Goal: Task Accomplishment & Management: Manage account settings

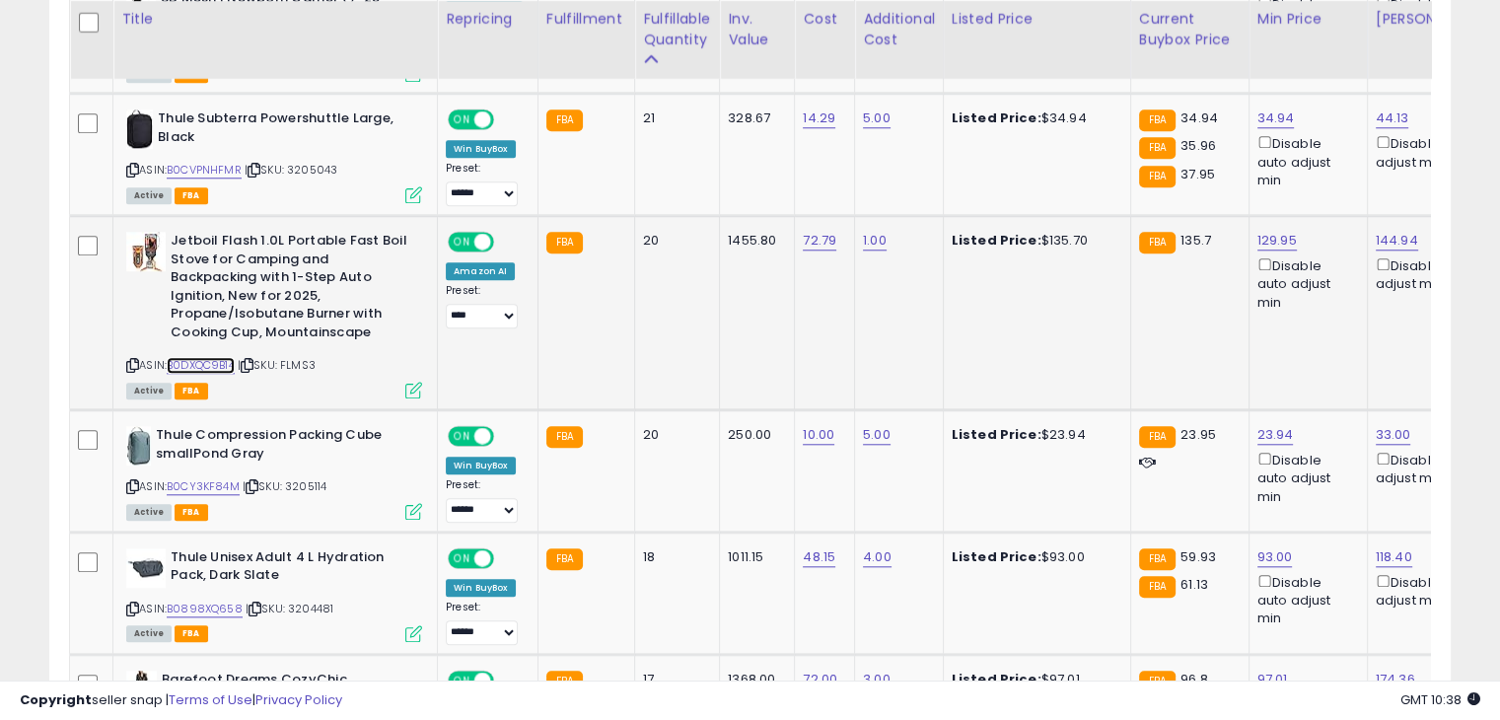
click at [193, 360] on link "B0DXQC9B14" at bounding box center [201, 365] width 68 height 17
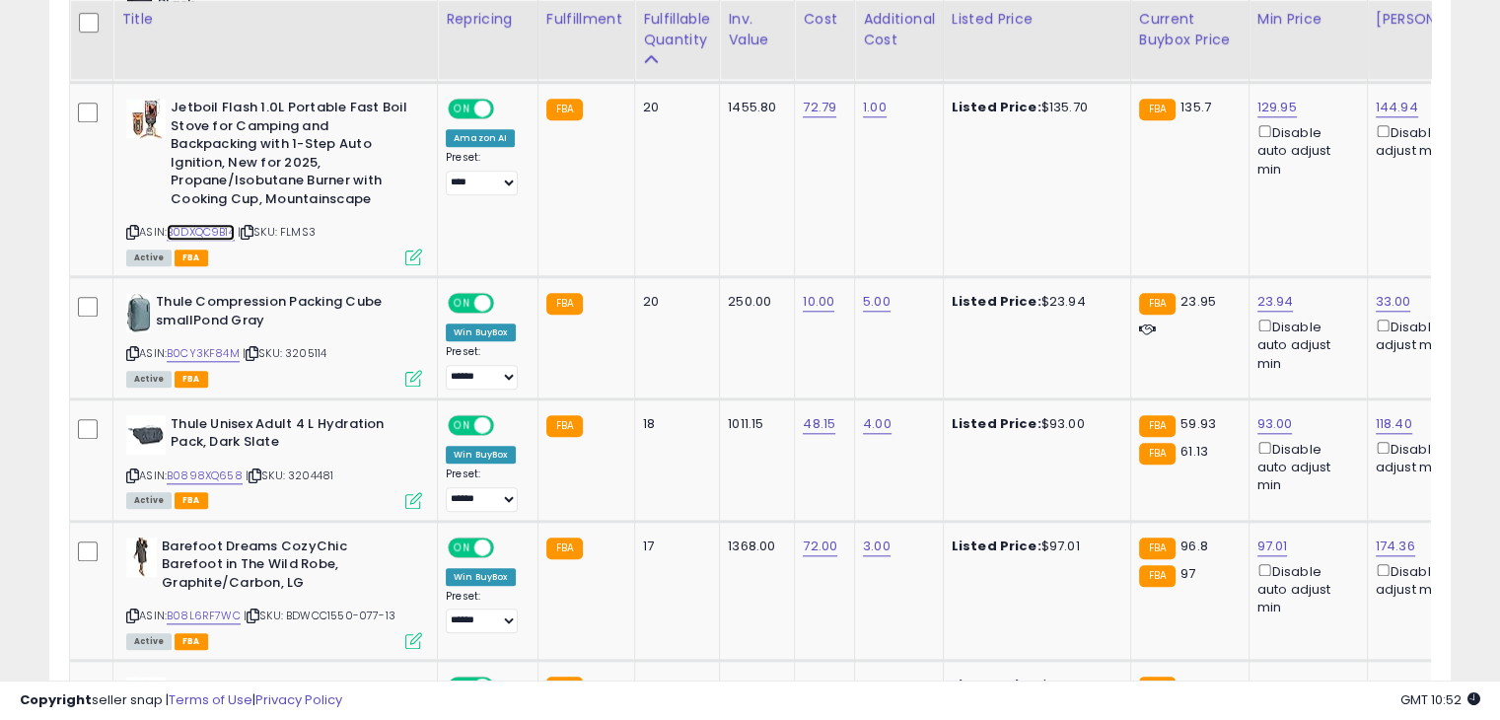
scroll to position [2115, 0]
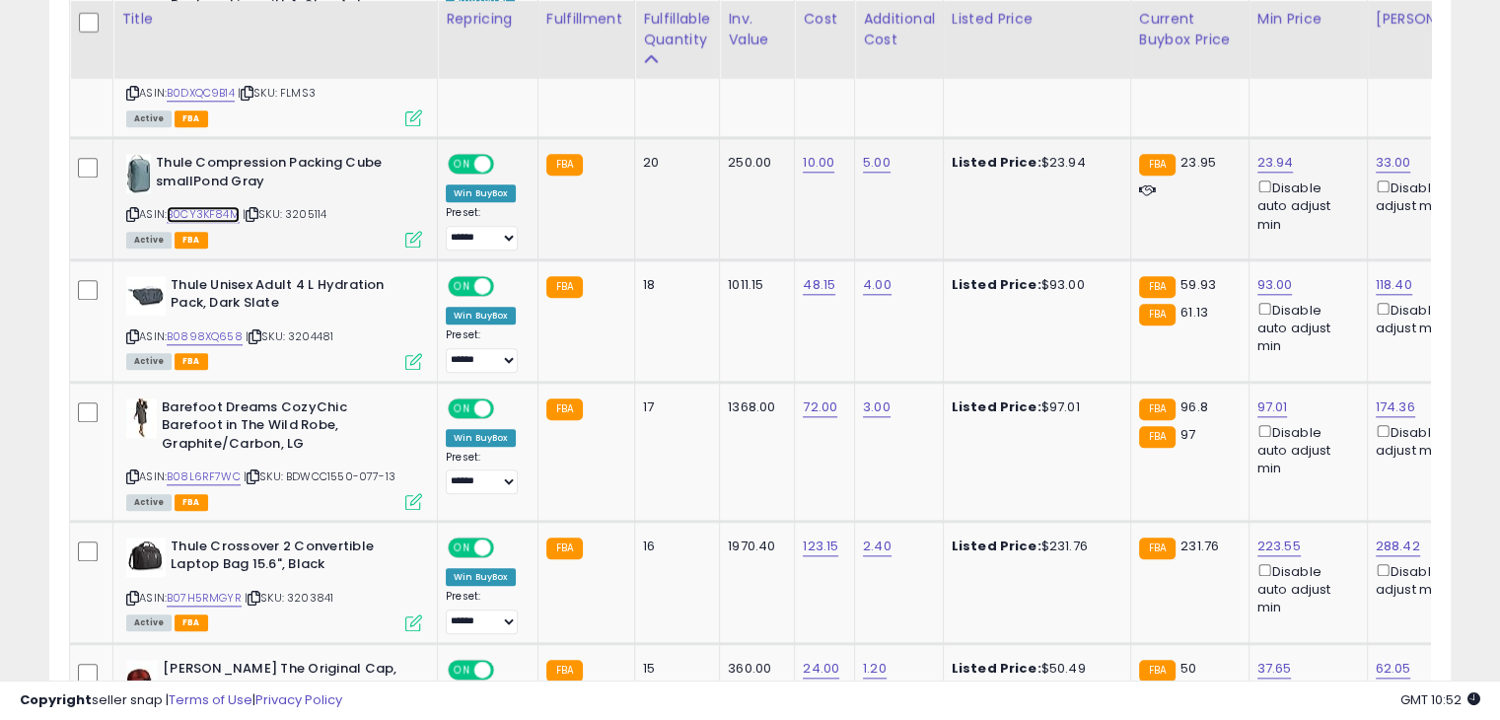
click at [178, 206] on link "B0CY3KF84M" at bounding box center [203, 214] width 73 height 17
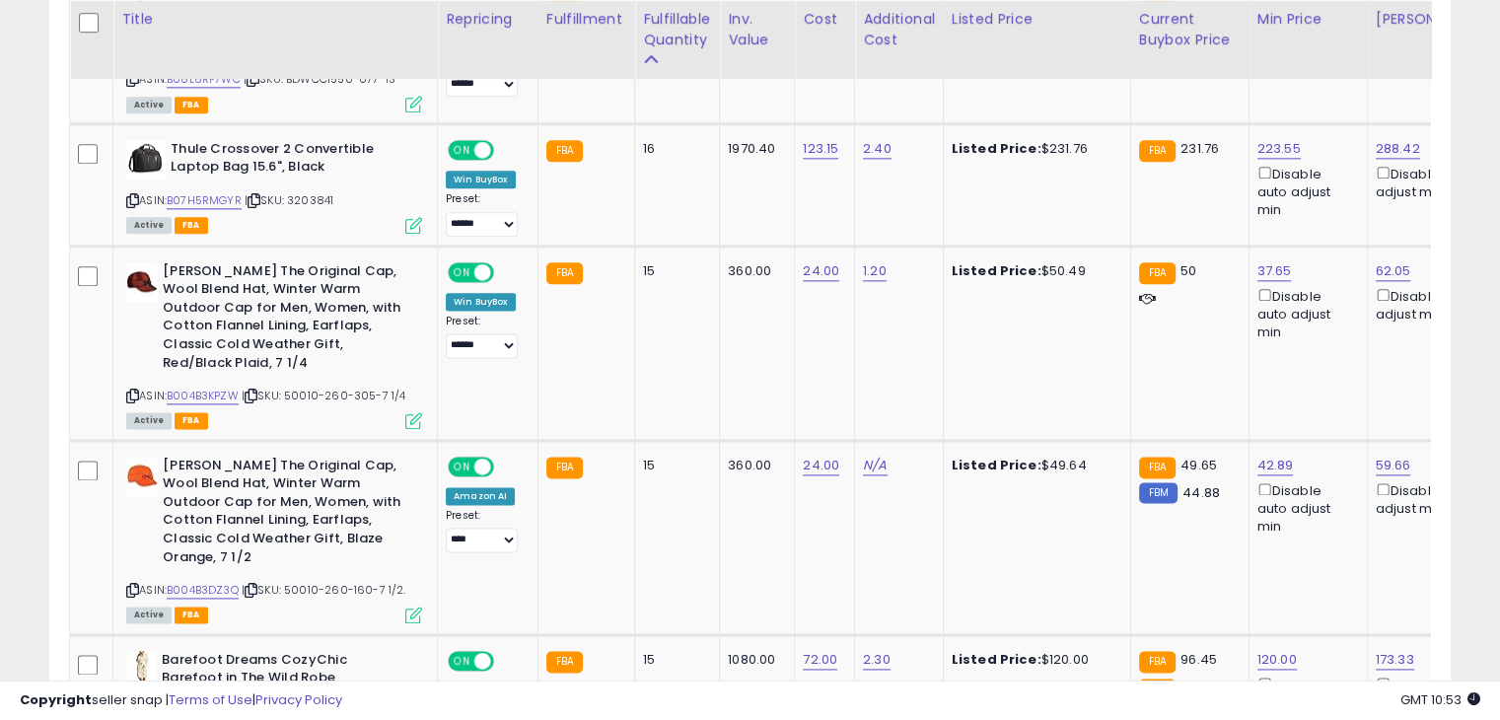
scroll to position [2513, 0]
click at [178, 388] on link "B004B3KPZW" at bounding box center [203, 395] width 72 height 17
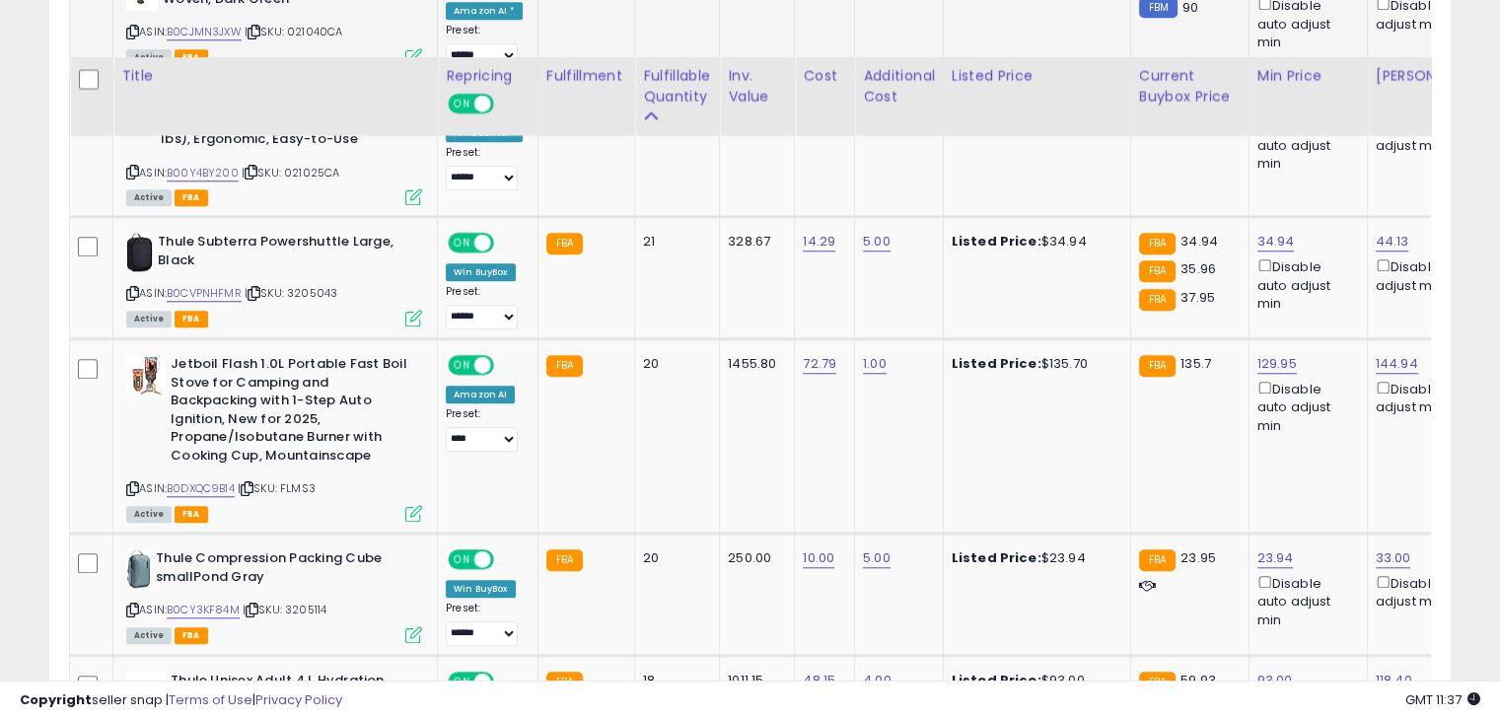
scroll to position [1857, 0]
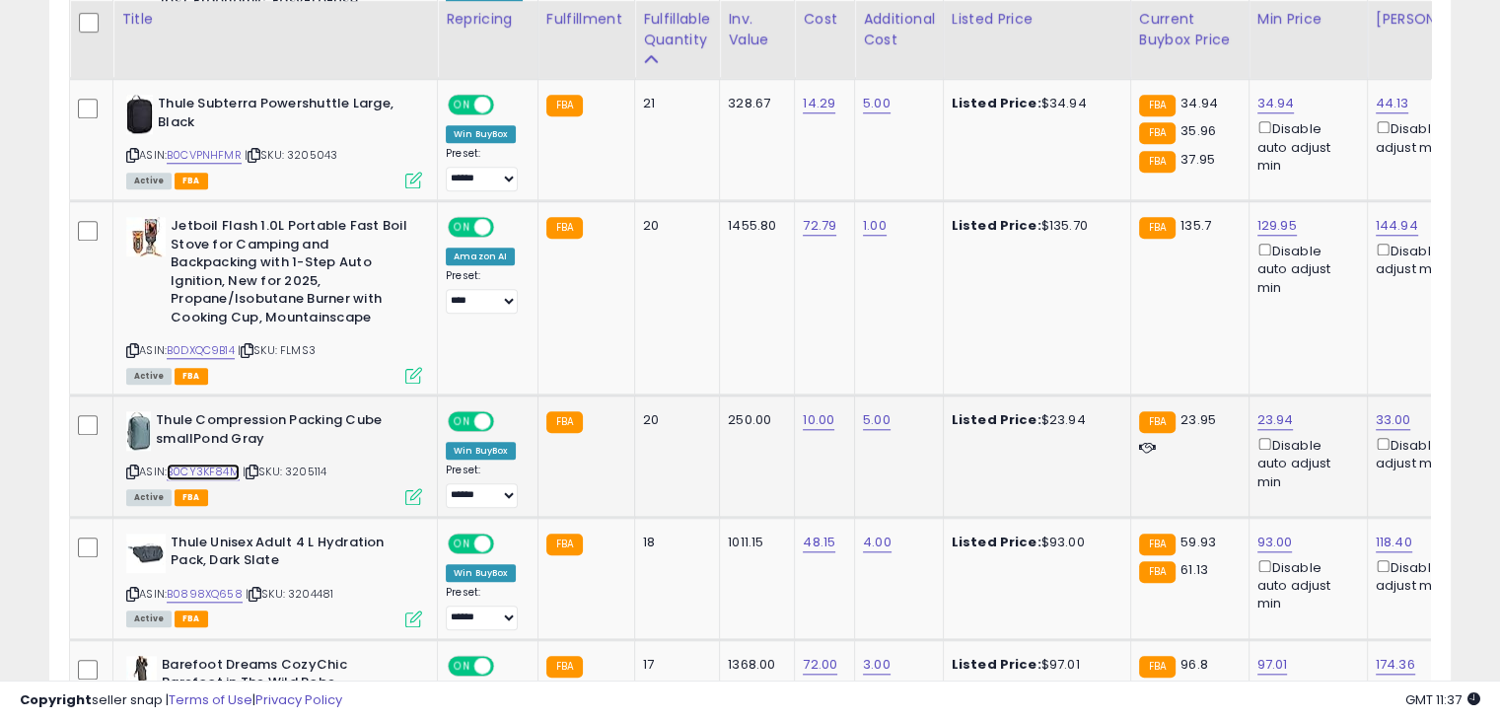
click at [191, 464] on link "B0CY3KF84M" at bounding box center [203, 472] width 73 height 17
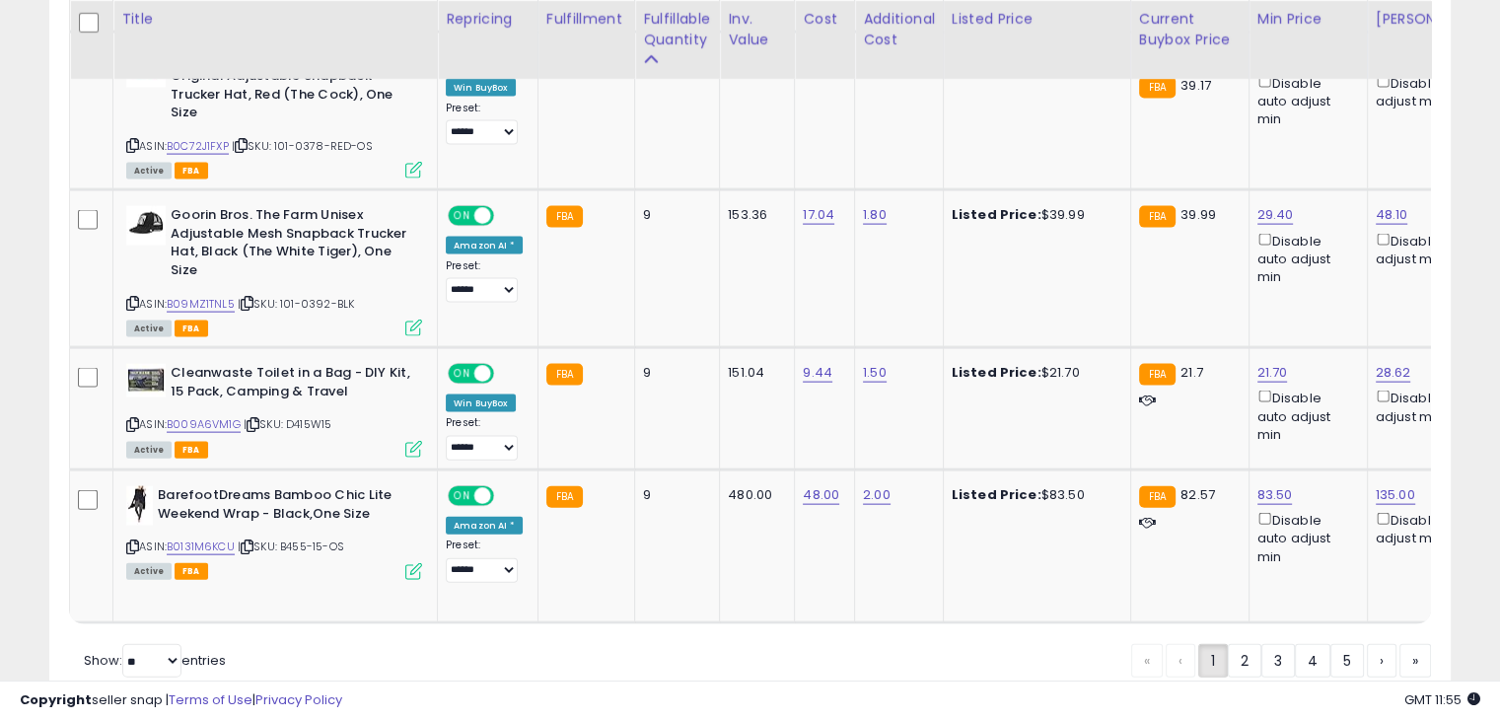
scroll to position [0, 0]
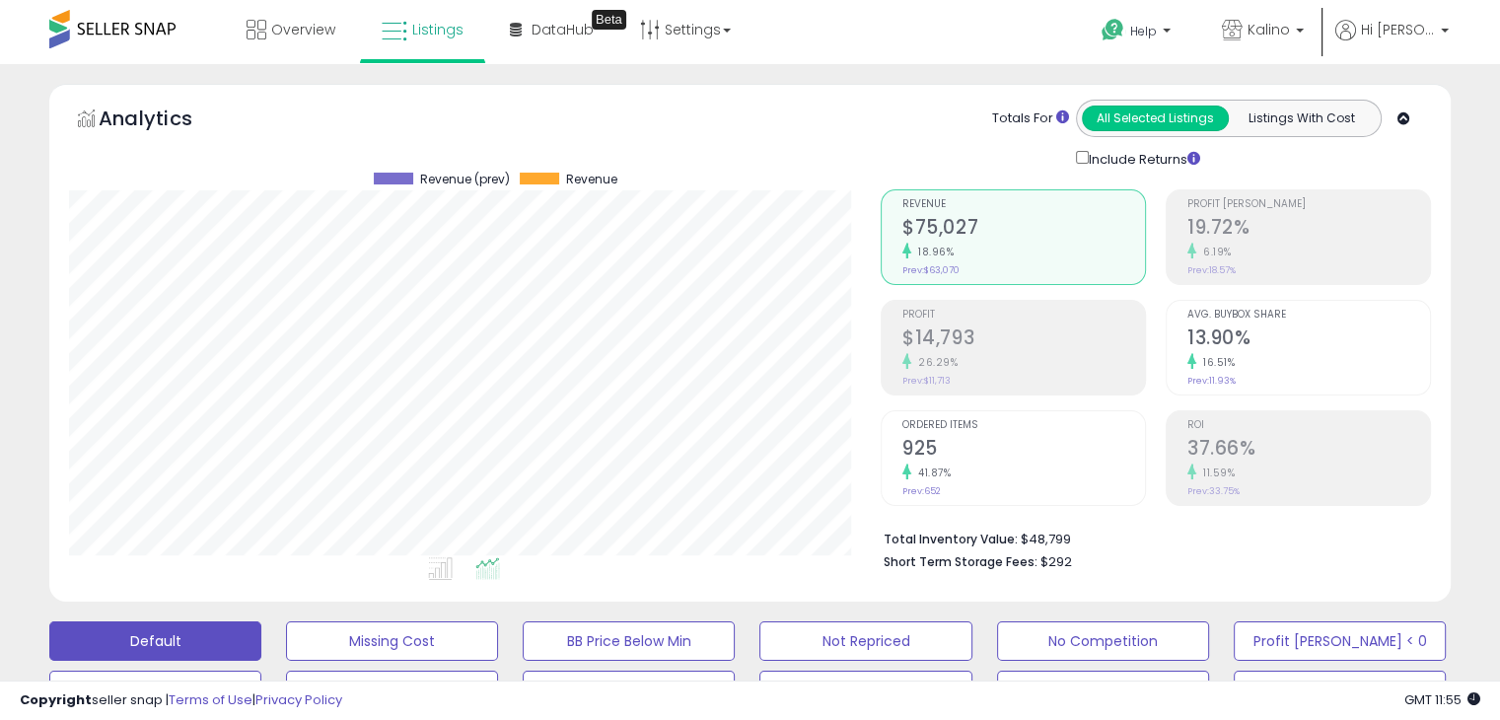
type button "all_selected"
type button "listings_with_cost"
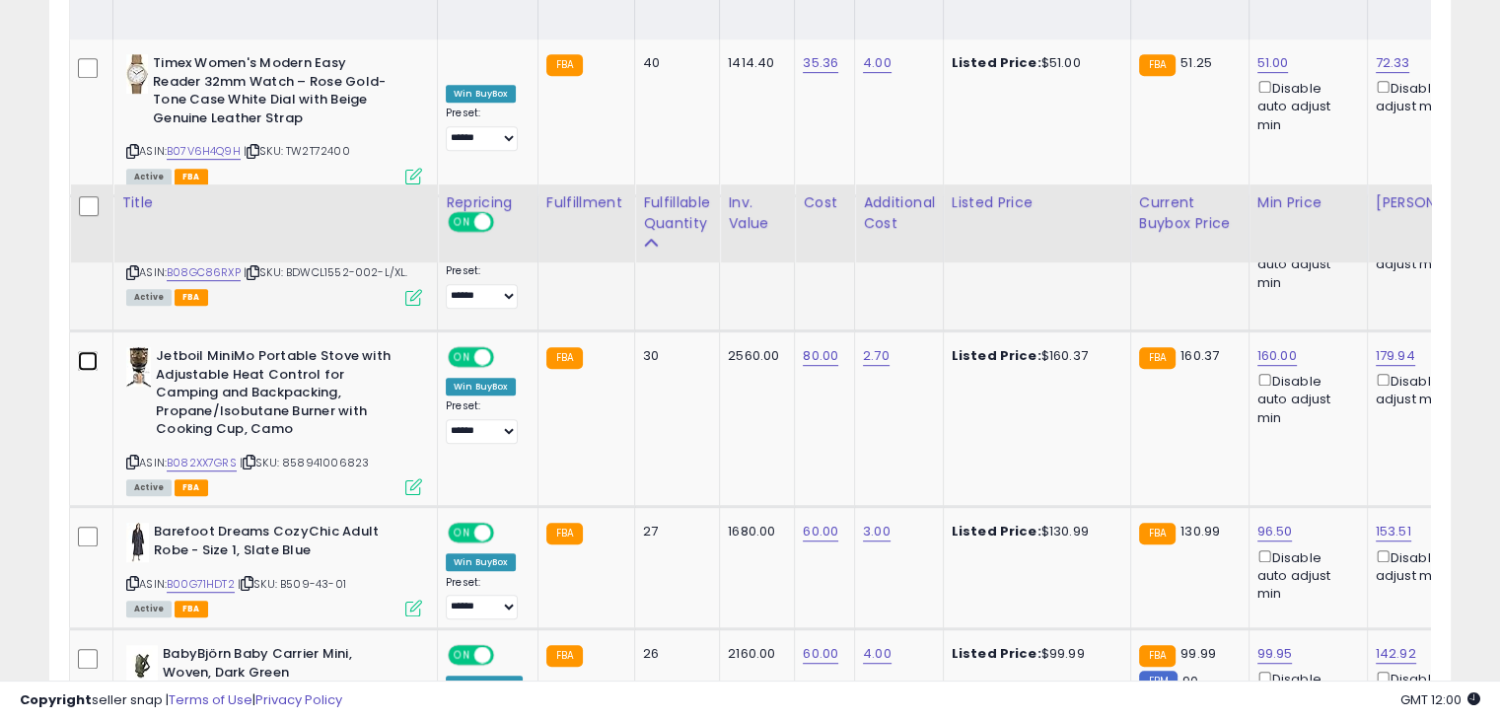
scroll to position [1241, 0]
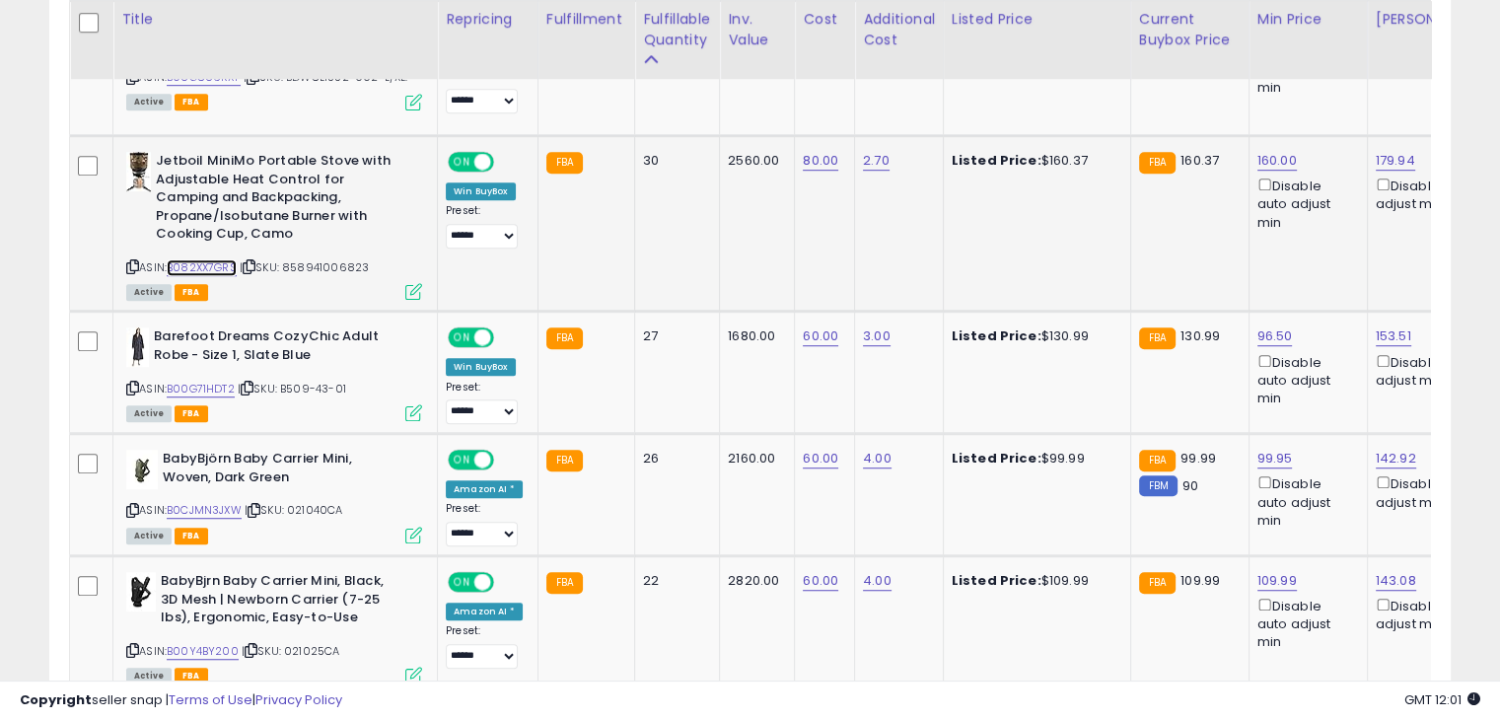
click at [211, 259] on link "B082XX7GRS" at bounding box center [202, 267] width 70 height 17
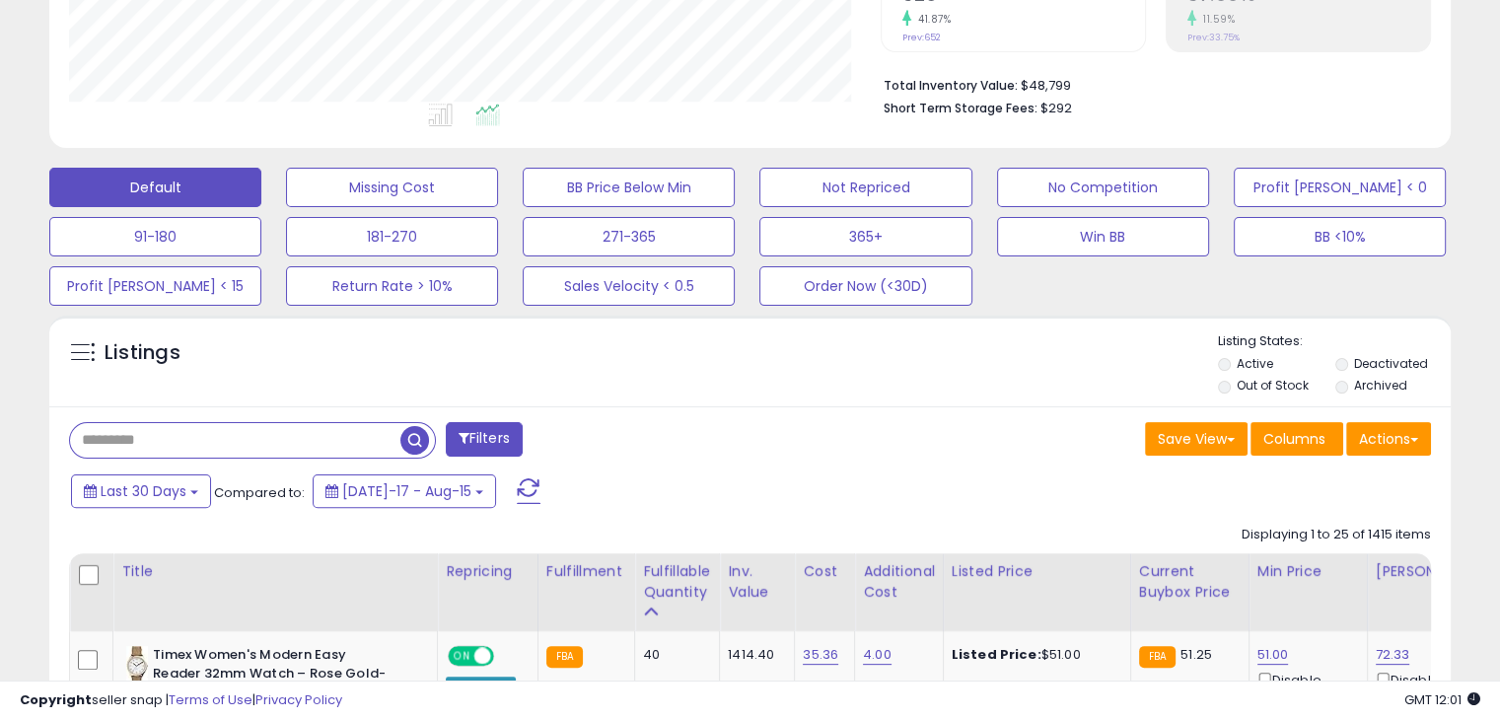
scroll to position [0, 0]
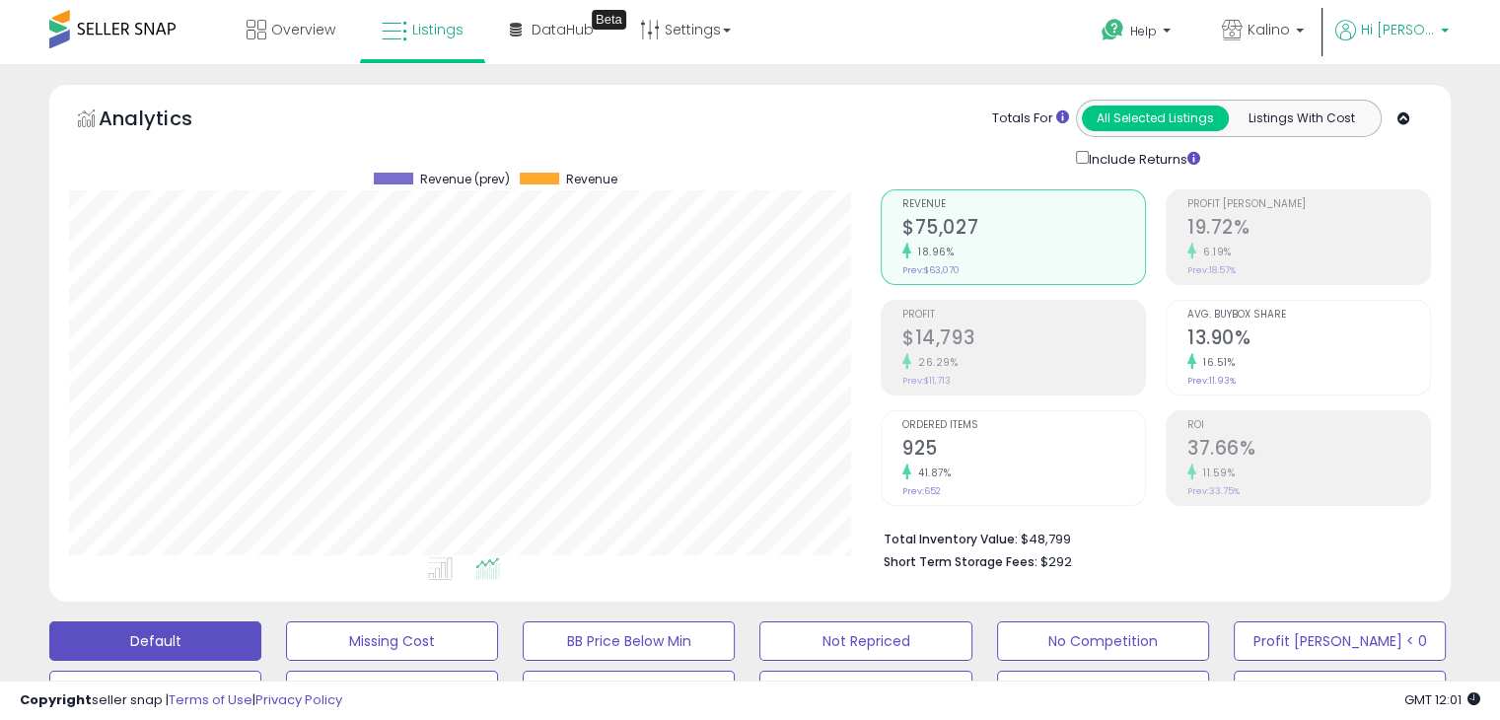
click at [1356, 21] on icon at bounding box center [1345, 30] width 21 height 21
click at [1290, 36] on span "Kalino" at bounding box center [1269, 30] width 42 height 20
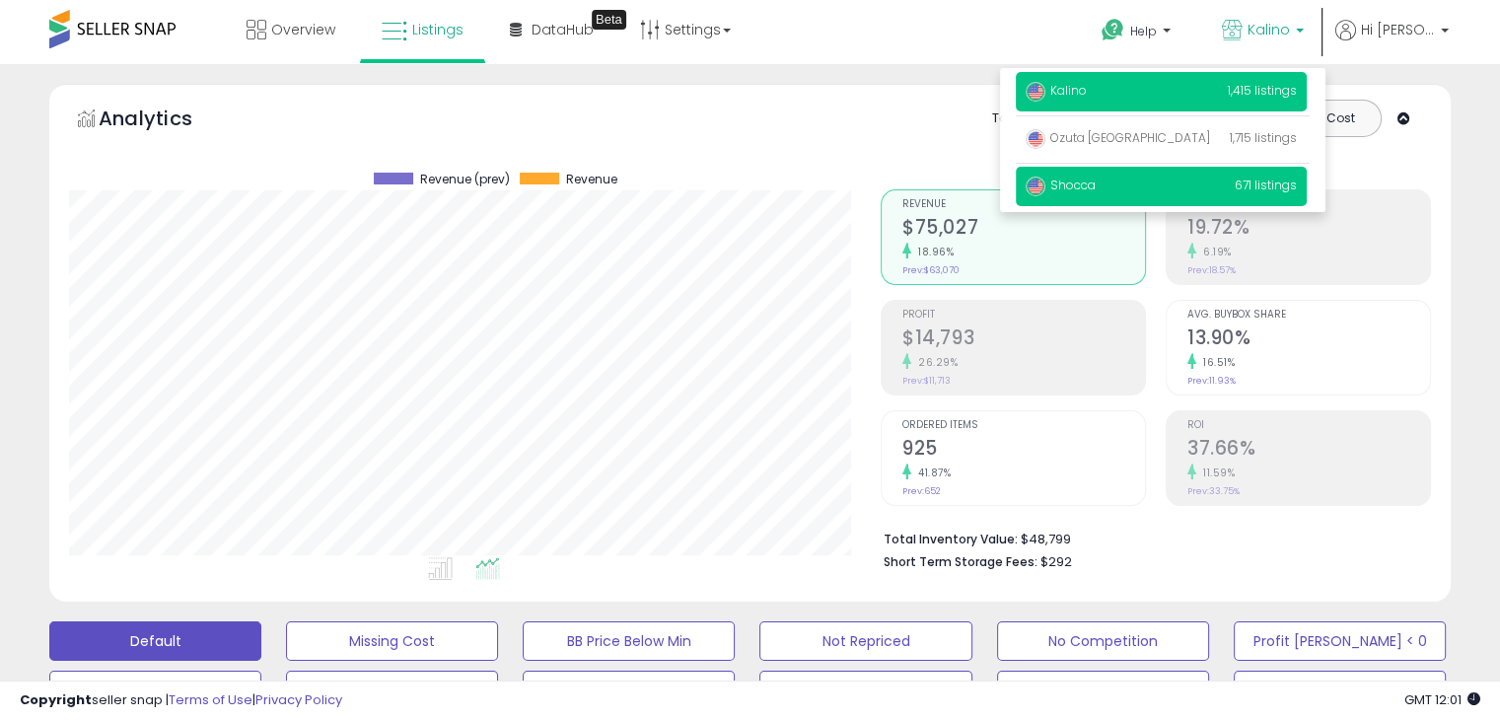
click at [1193, 191] on p "Shocca 671 listings" at bounding box center [1161, 186] width 291 height 39
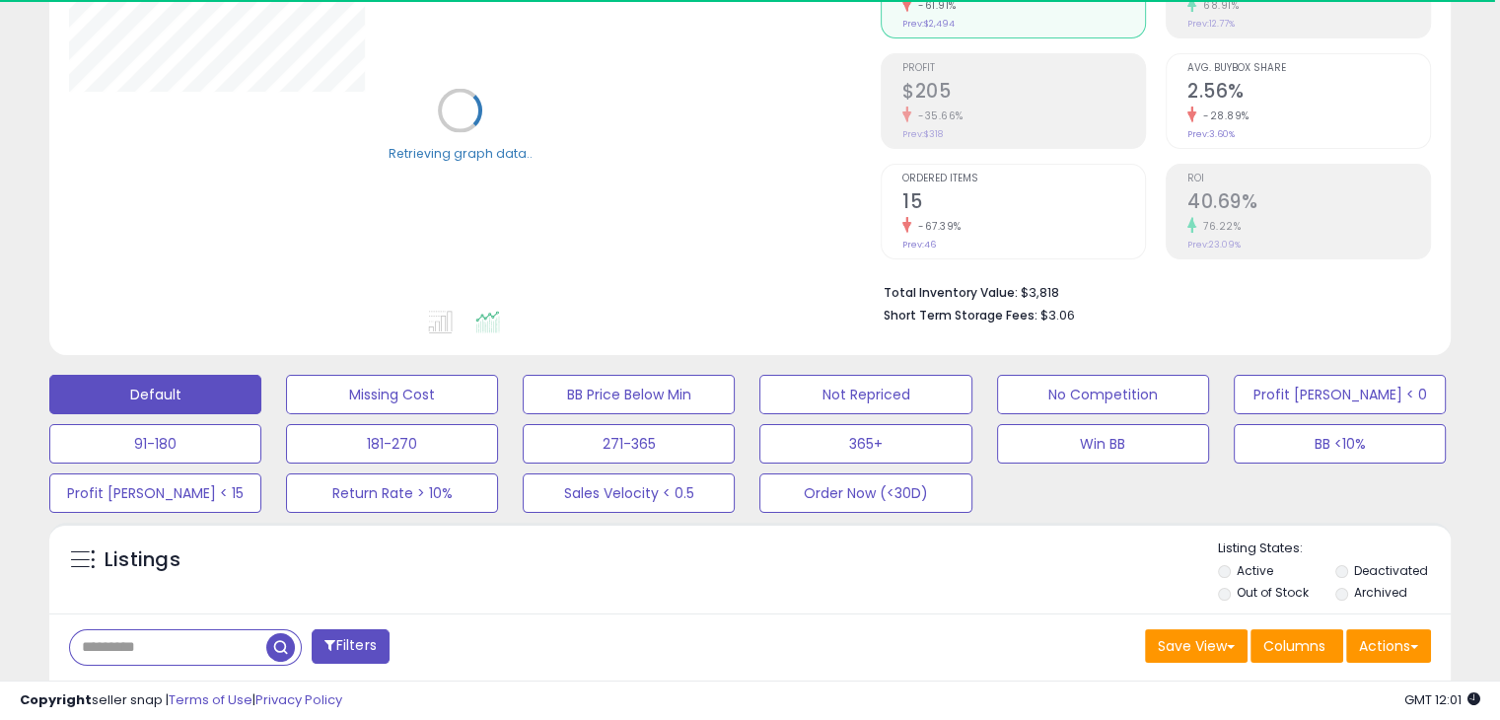
scroll to position [359, 0]
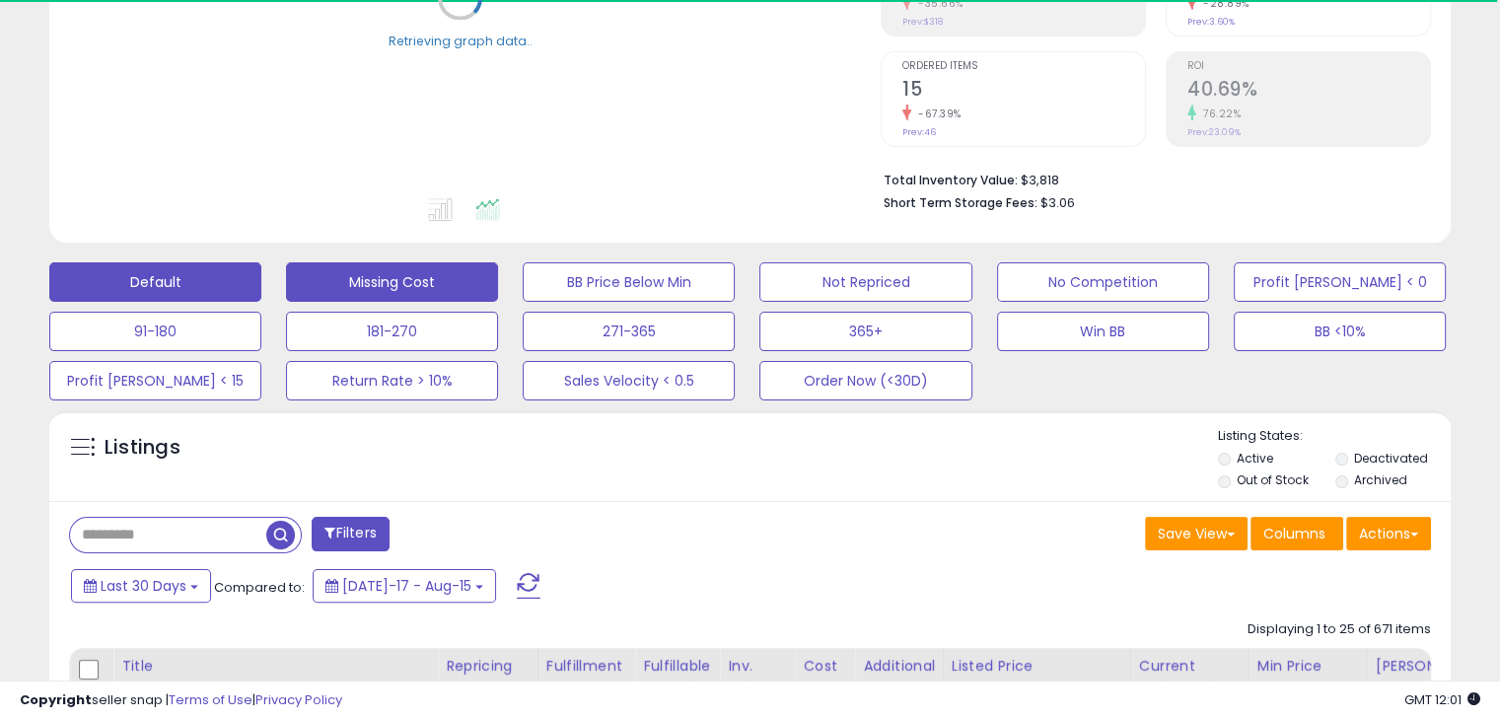
click at [439, 266] on button "Missing Cost" at bounding box center [392, 281] width 212 height 39
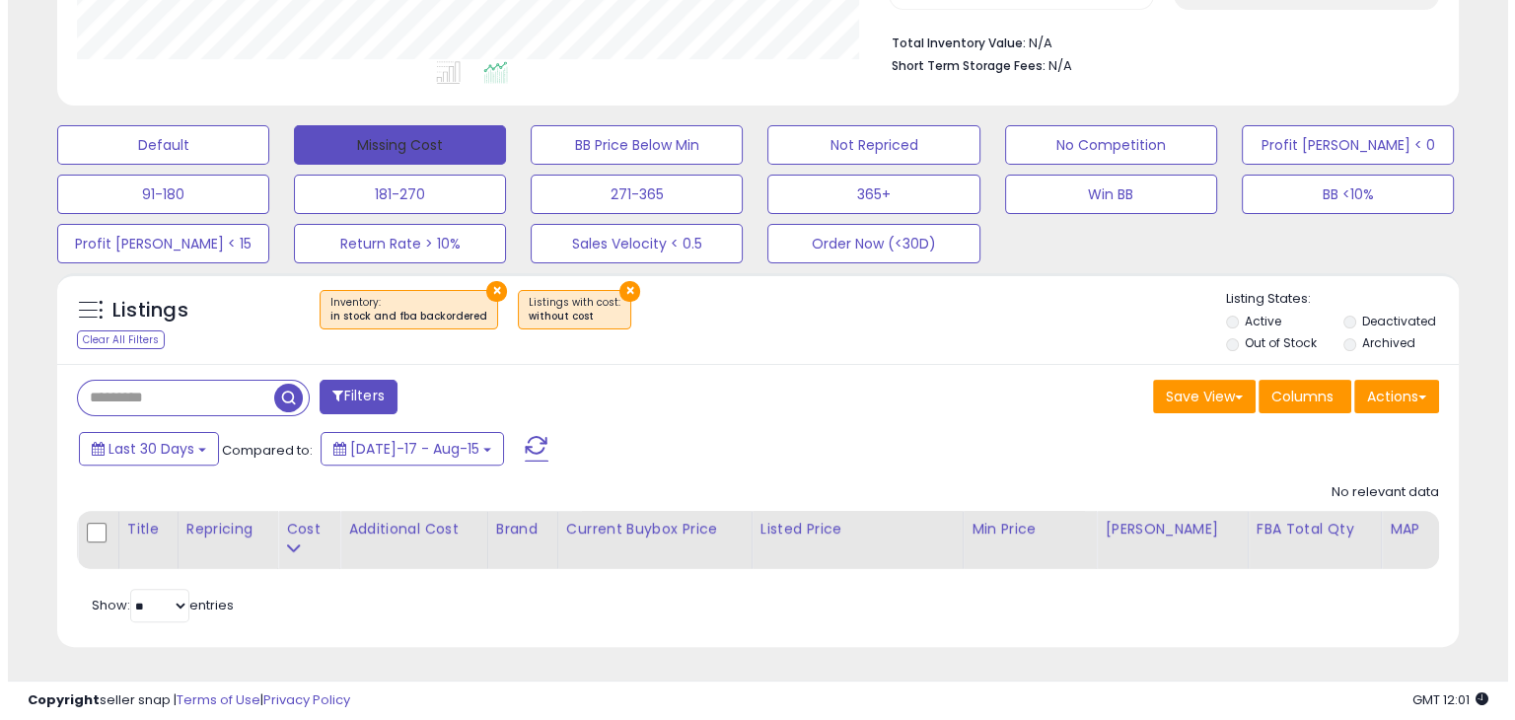
scroll to position [407, 0]
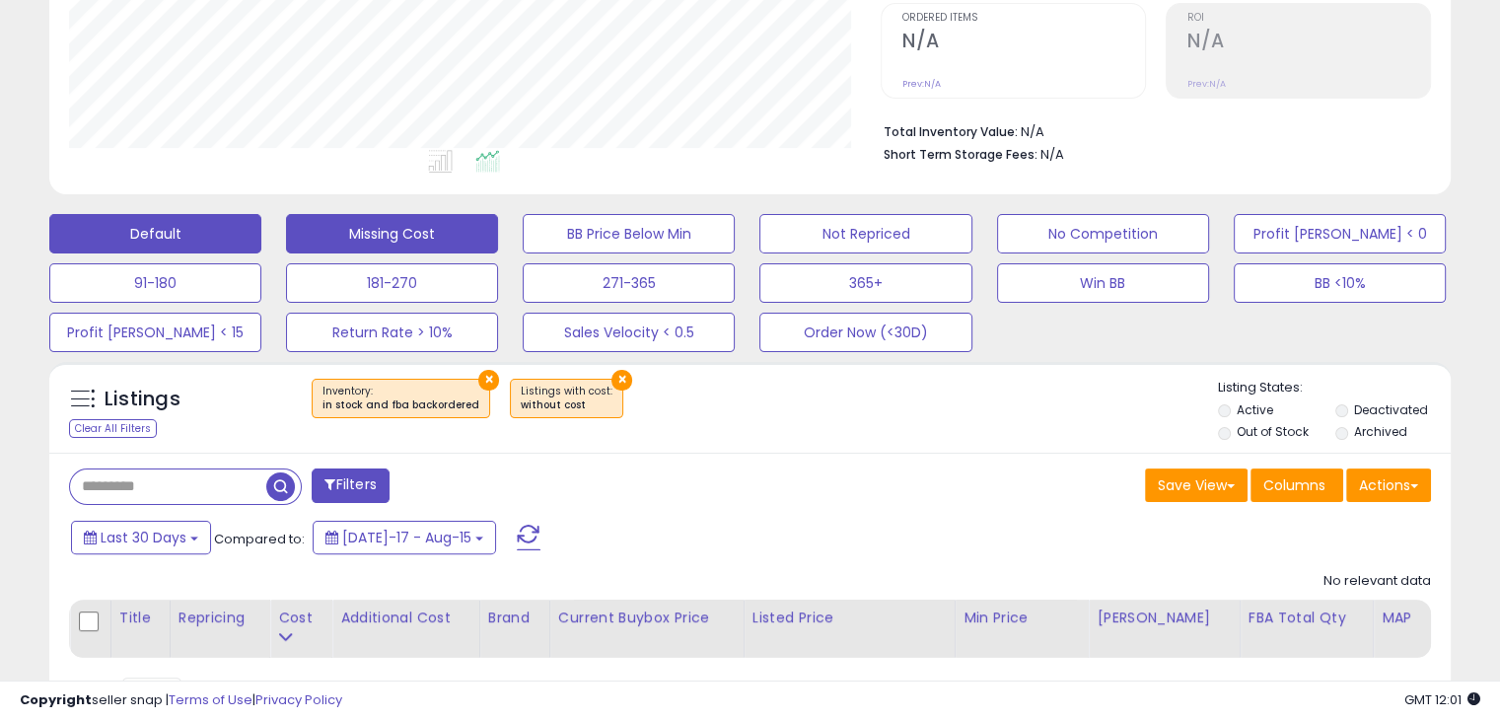
click at [206, 237] on button "Default" at bounding box center [155, 233] width 212 height 39
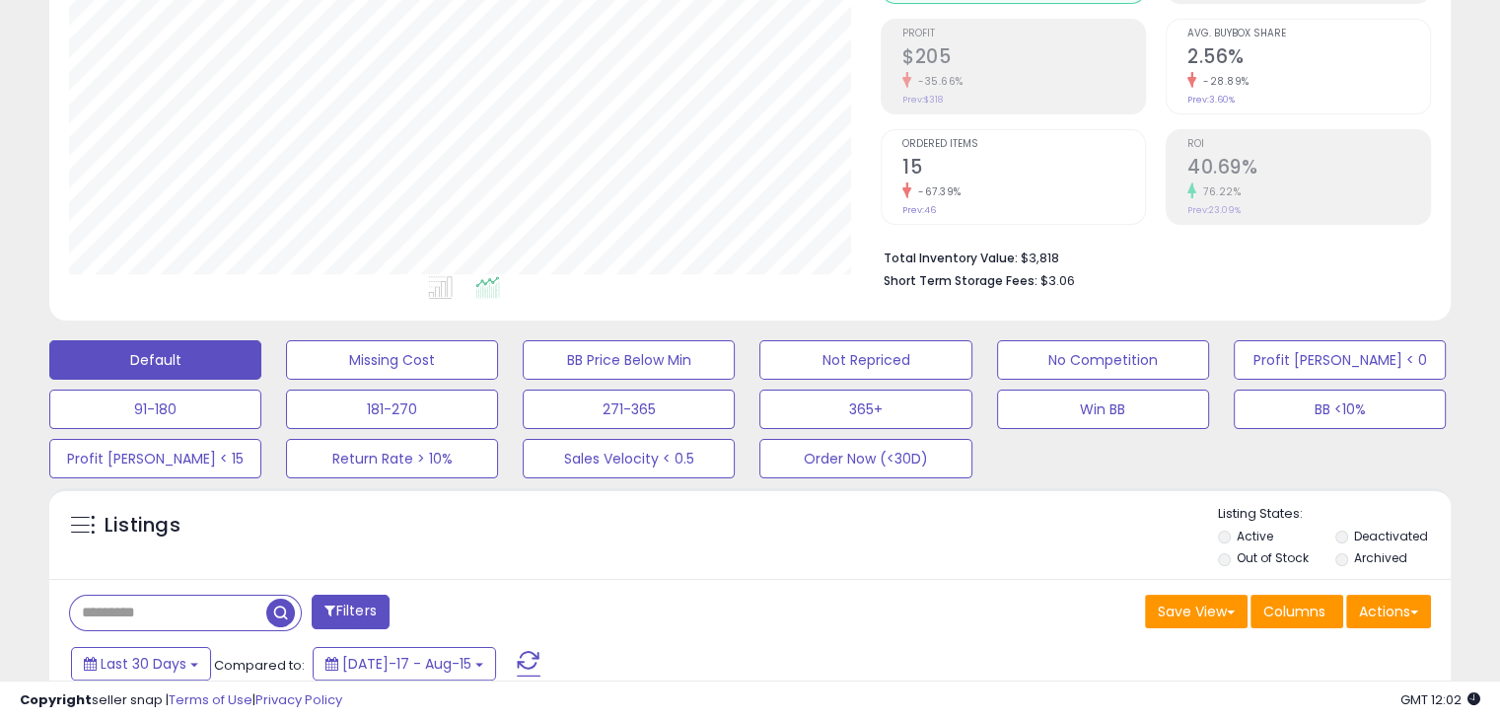
scroll to position [0, 0]
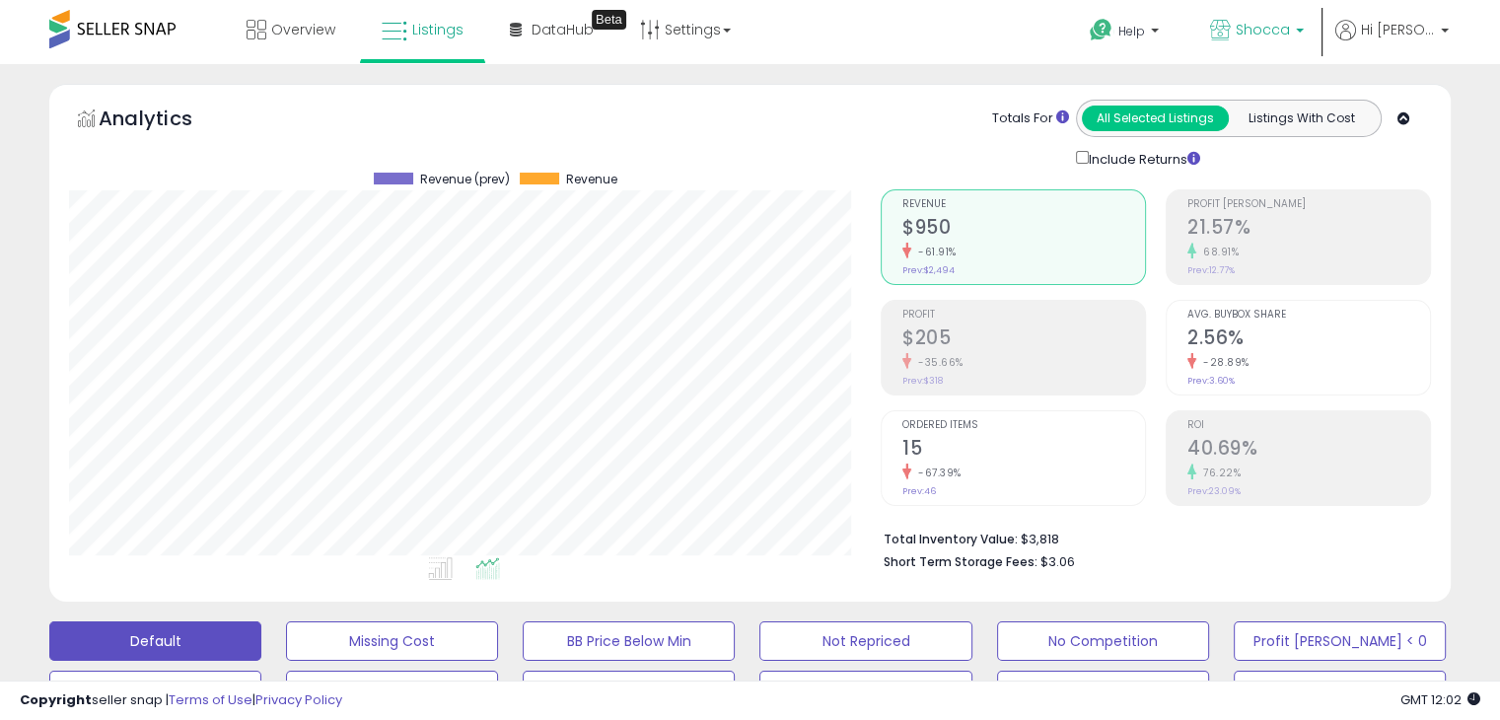
click at [1287, 26] on span "Shocca" at bounding box center [1263, 30] width 54 height 20
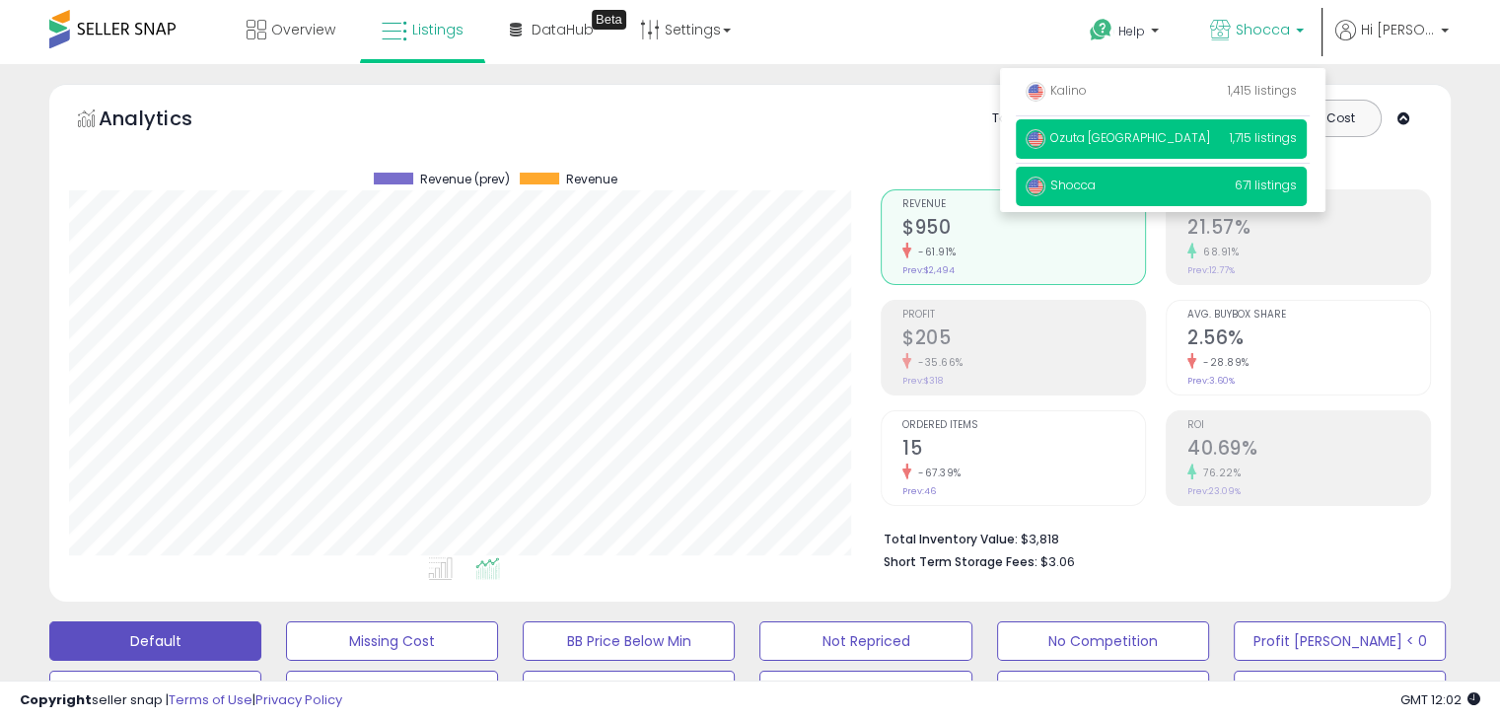
click at [1105, 135] on span "Ozuta [GEOGRAPHIC_DATA]" at bounding box center [1118, 137] width 184 height 17
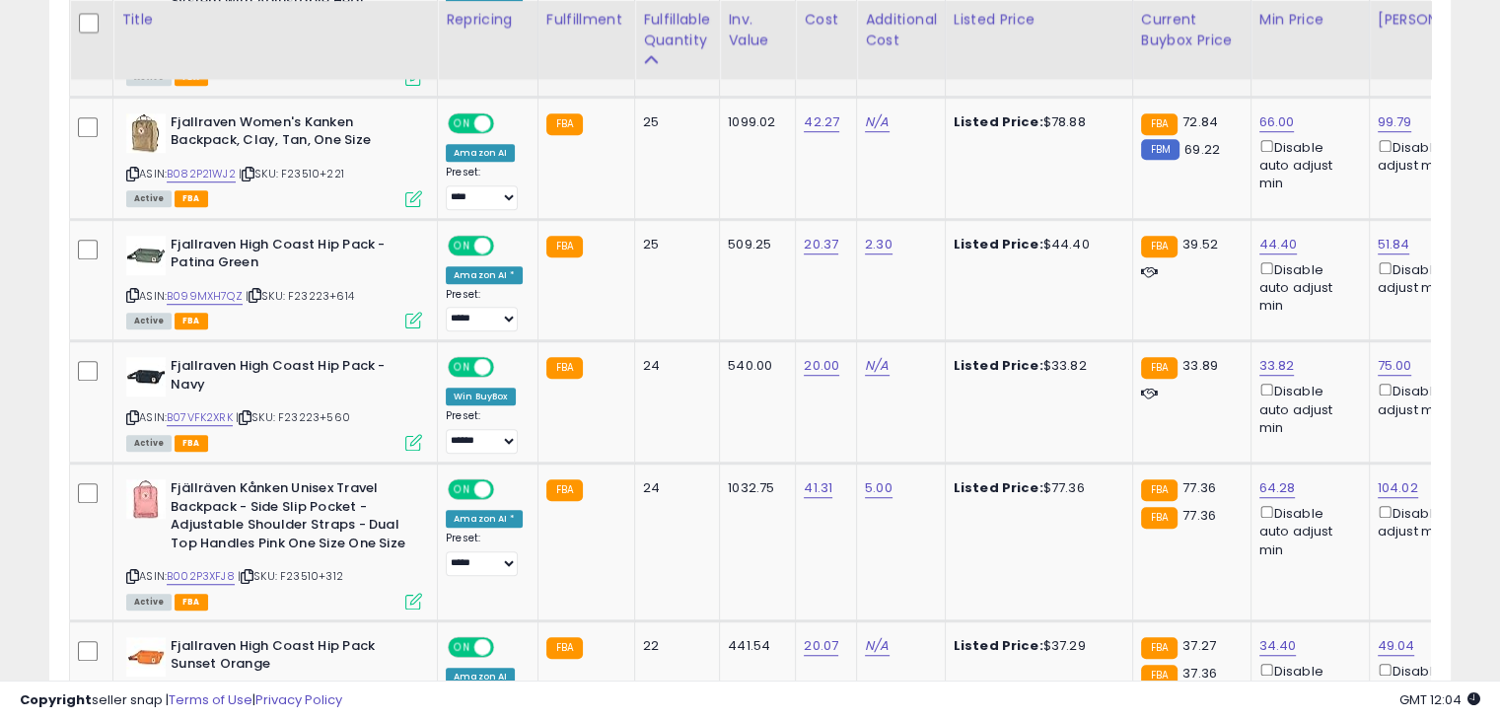
scroll to position [1264, 0]
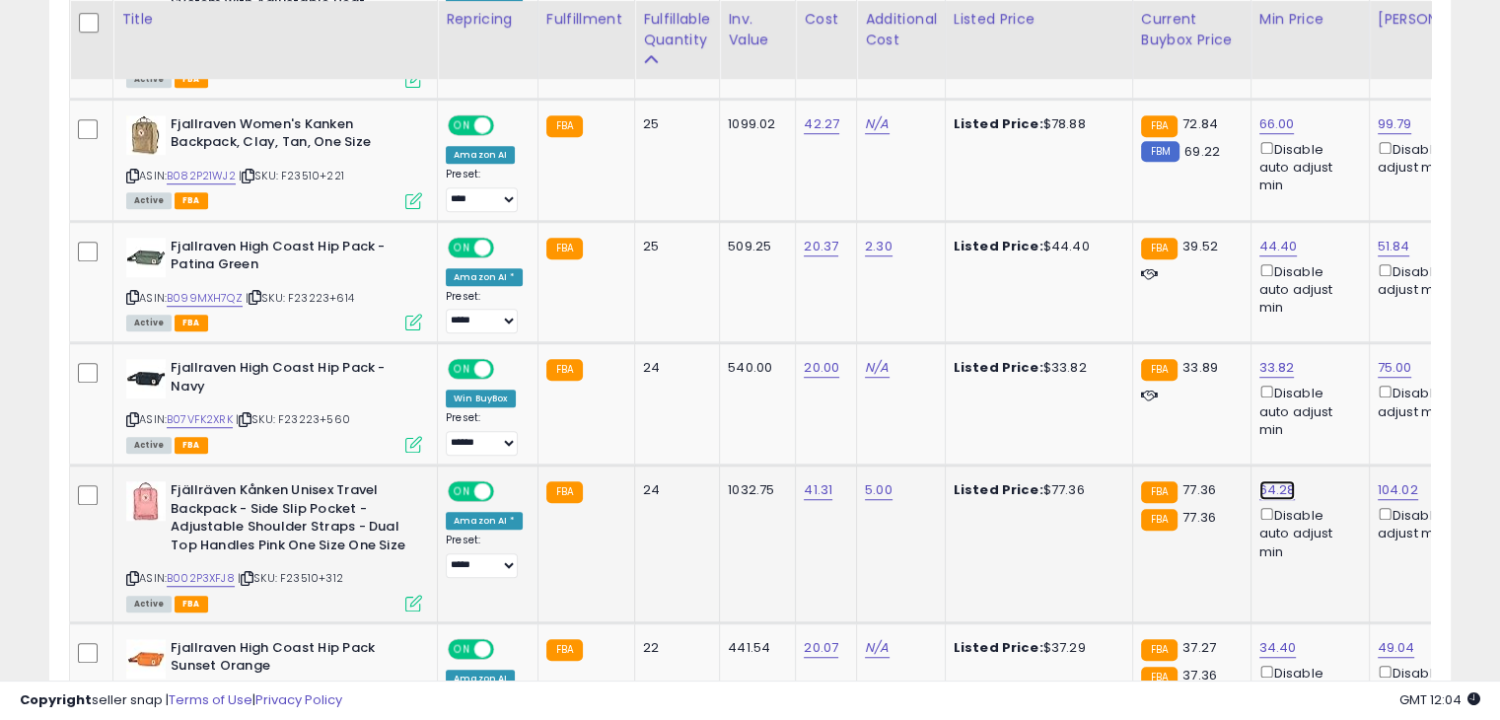
click at [1267, 482] on link "64.28" at bounding box center [1278, 490] width 36 height 20
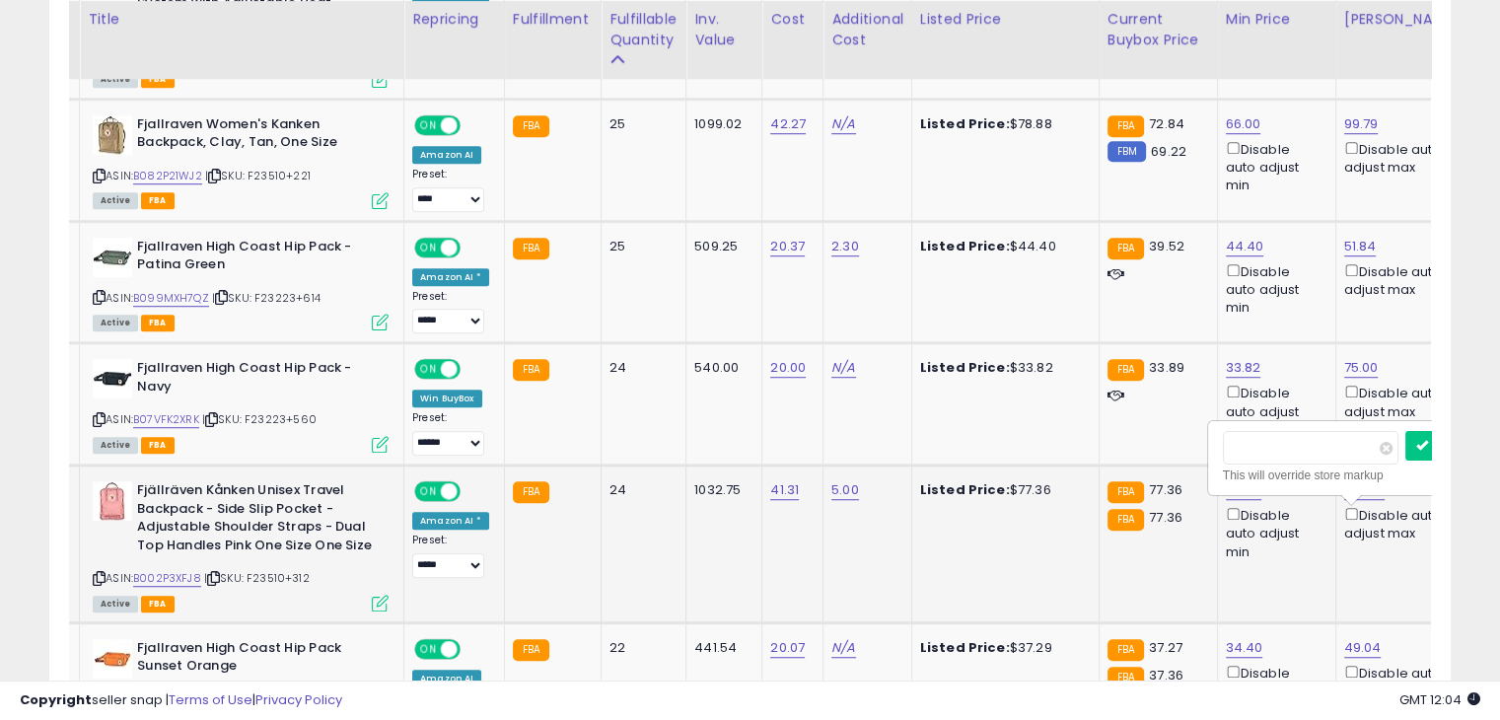
scroll to position [0, 34]
type input "*"
type input "*****"
click at [1296, 416] on icon "submit" at bounding box center [1290, 416] width 12 height 12
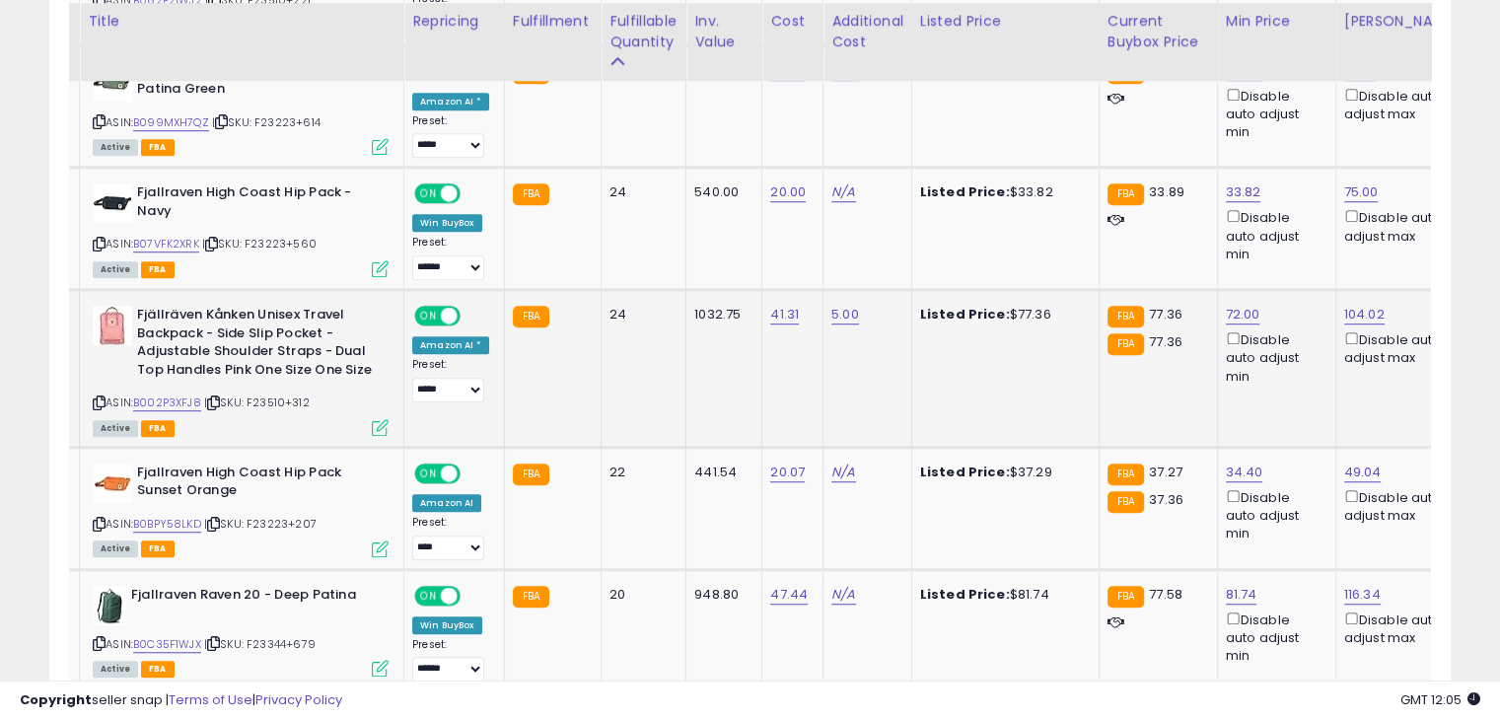
scroll to position [1442, 0]
